Goal: Find specific page/section: Find specific page/section

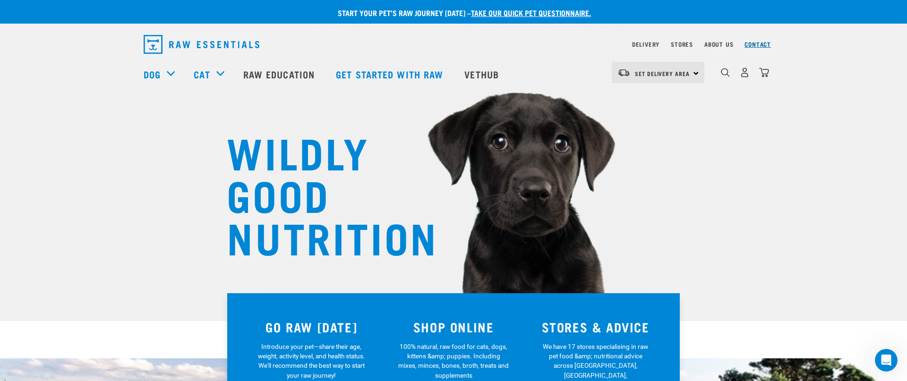
click at [758, 45] on link "Contact" at bounding box center [757, 43] width 26 height 3
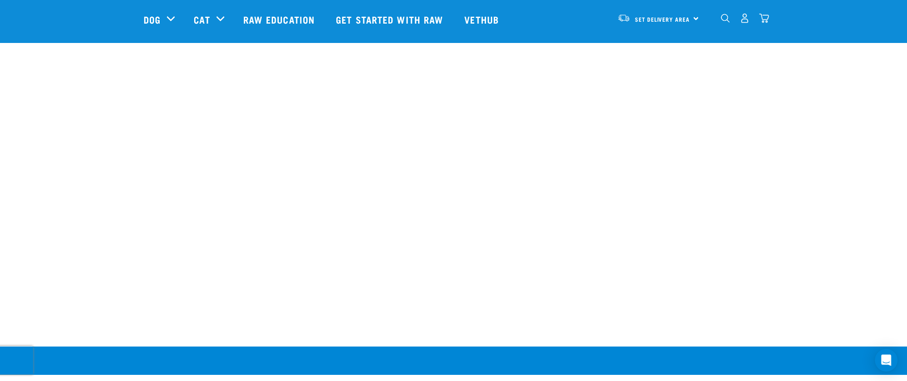
scroll to position [654, 0]
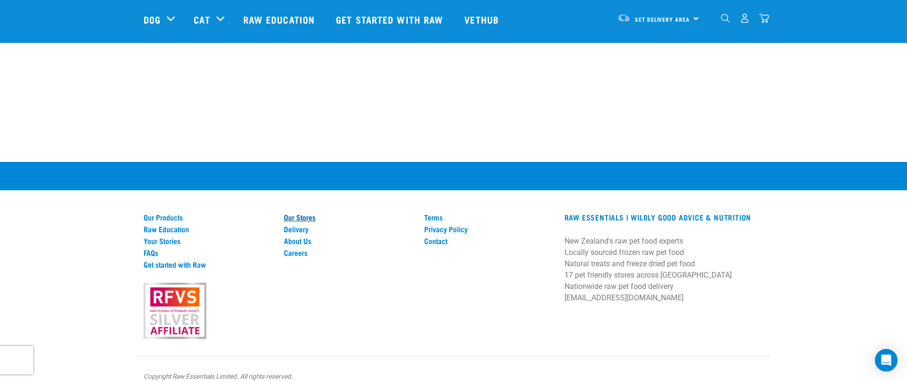
click at [300, 213] on link "Our Stores" at bounding box center [348, 217] width 129 height 8
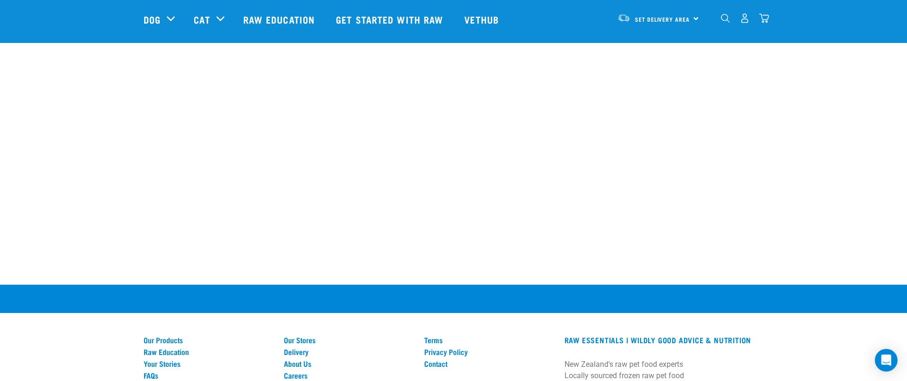
scroll to position [1756, 0]
